Goal: Transaction & Acquisition: Book appointment/travel/reservation

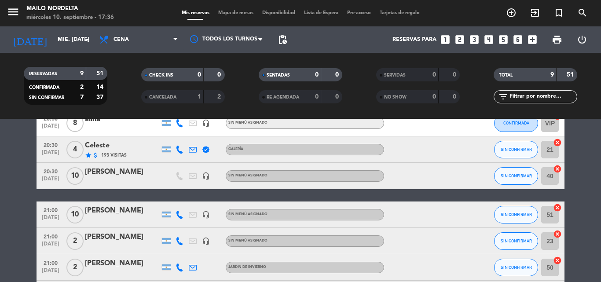
scroll to position [196, 0]
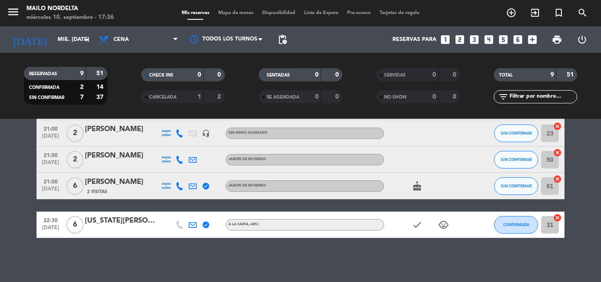
click at [14, 171] on bookings-row "20:00 [DATE] 3 [PERSON_NAME] [PERSON_NAME] 12 Visitas GALERÍA SIN CONFIRMAR 32 …" at bounding box center [300, 101] width 601 height 274
click at [462, 35] on icon "looks_two" at bounding box center [459, 39] width 11 height 11
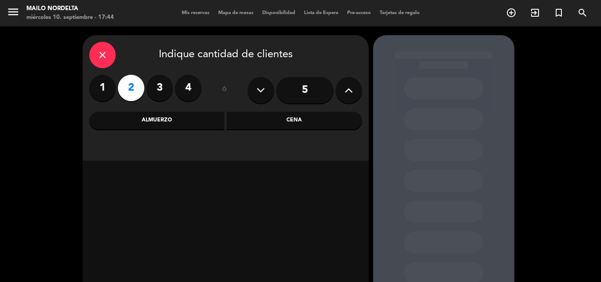
click at [263, 120] on div "Cena" at bounding box center [293, 121] width 135 height 18
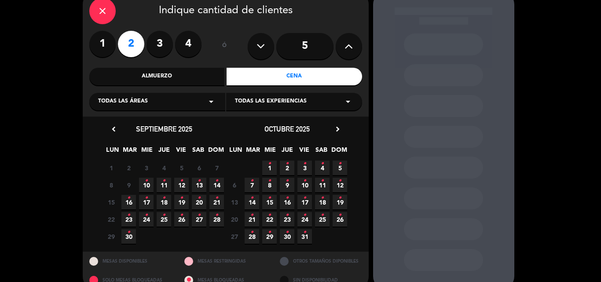
click at [148, 181] on span "10 •" at bounding box center [146, 185] width 15 height 15
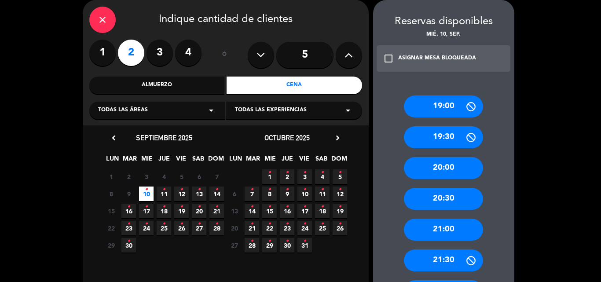
click at [468, 236] on div "21:00" at bounding box center [443, 230] width 79 height 22
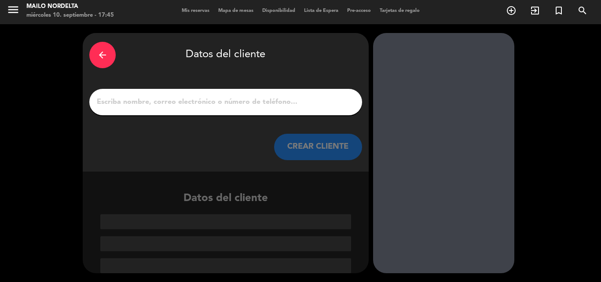
click at [274, 106] on input "1" at bounding box center [225, 102] width 259 height 12
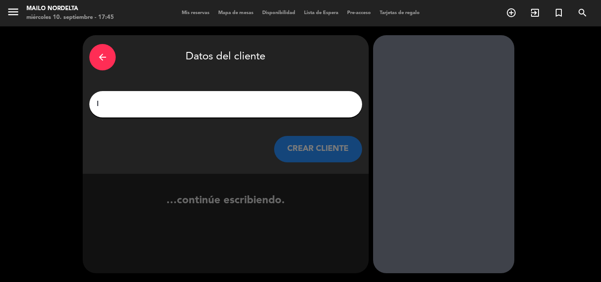
scroll to position [0, 0]
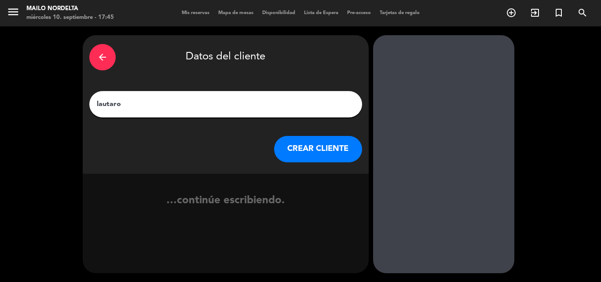
type input "lautaro"
click at [346, 155] on button "CREAR CLIENTE" at bounding box center [318, 149] width 88 height 26
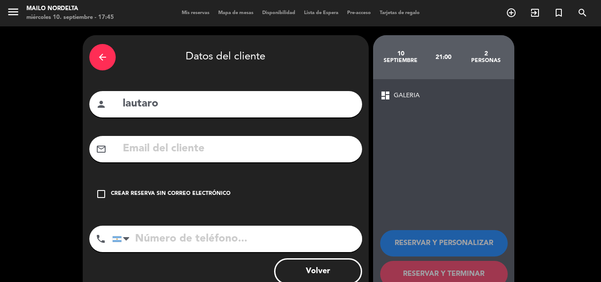
click at [204, 191] on div "Crear reserva sin correo electrónico" at bounding box center [171, 194] width 120 height 9
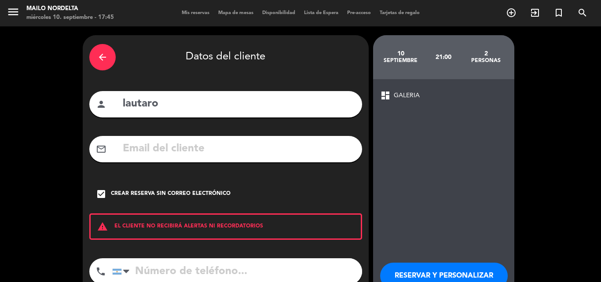
scroll to position [57, 0]
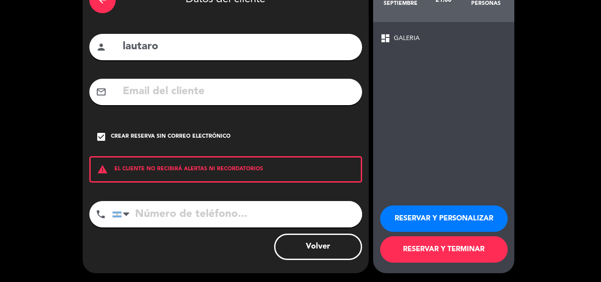
click at [434, 246] on button "RESERVAR Y TERMINAR" at bounding box center [444, 249] width 128 height 26
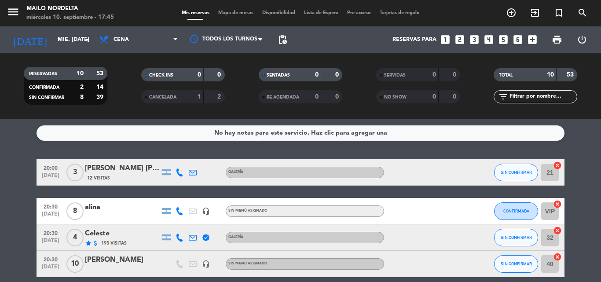
click at [284, 33] on span "pending_actions" at bounding box center [283, 40] width 18 height 18
click at [284, 39] on span "pending_actions" at bounding box center [282, 39] width 11 height 11
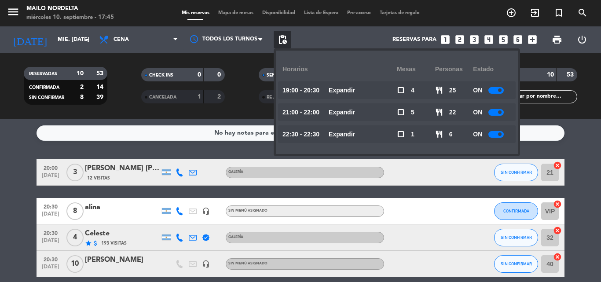
click at [350, 111] on u "Expandir" at bounding box center [341, 112] width 26 height 7
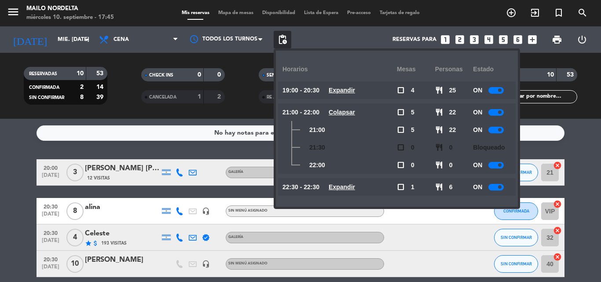
click at [350, 111] on u "Colapsar" at bounding box center [341, 112] width 26 height 7
click at [51, 150] on div "No hay notas para este servicio. Haz clic para agregar una 20:00 [DATE] 3 [PERS…" at bounding box center [300, 200] width 601 height 163
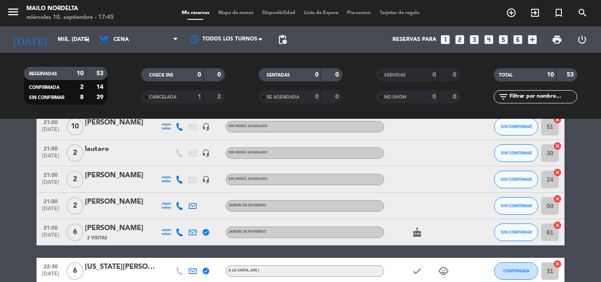
scroll to position [220, 0]
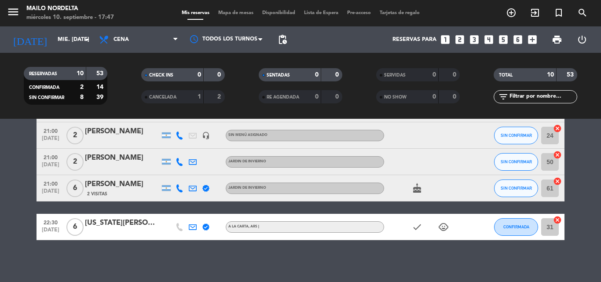
click at [347, 264] on div "No hay notas para este servicio. Haz clic para agregar una 20:00 [DATE] 3 [PERS…" at bounding box center [300, 200] width 601 height 163
